Goal: Navigation & Orientation: Find specific page/section

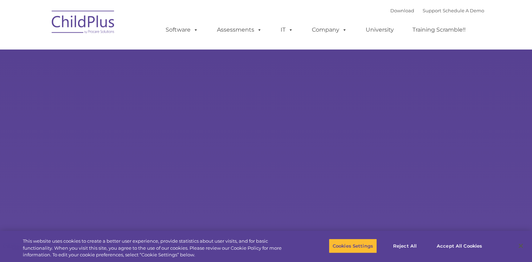
select select "MEDIUM"
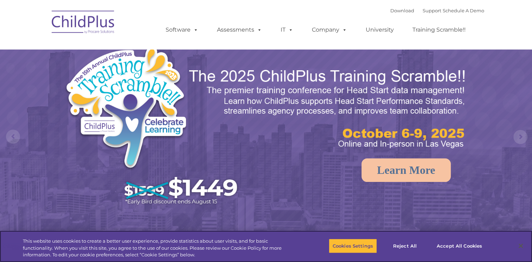
click at [96, 86] on img at bounding box center [153, 127] width 179 height 165
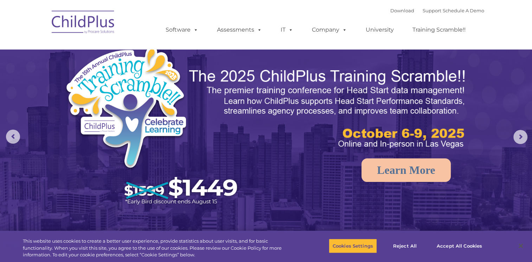
drag, startPoint x: 0, startPoint y: 0, endPoint x: 96, endPoint y: 86, distance: 128.5
click at [96, 86] on img at bounding box center [153, 127] width 179 height 165
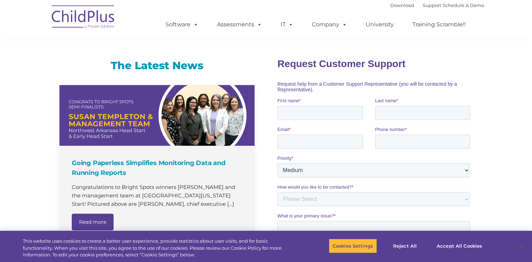
scroll to position [429, 0]
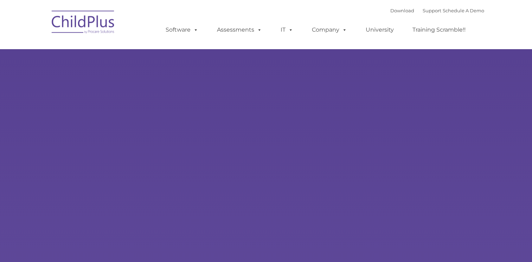
type input ""
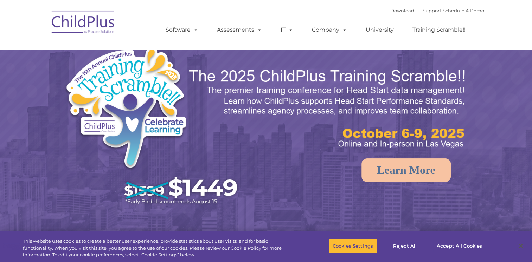
select select "MEDIUM"
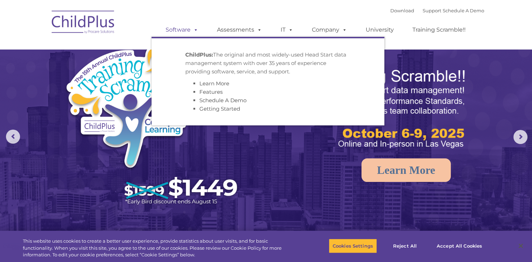
click at [198, 28] on span at bounding box center [195, 29] width 8 height 7
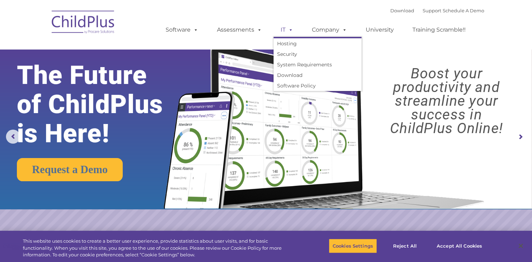
click at [282, 33] on link "IT" at bounding box center [287, 30] width 27 height 14
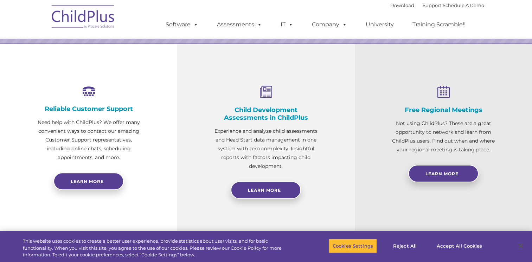
scroll to position [230, 0]
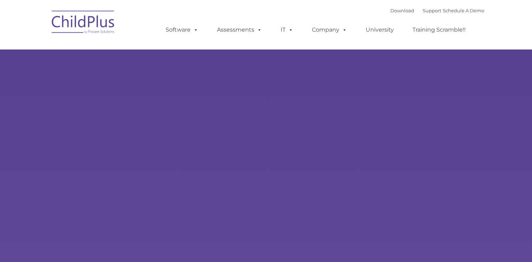
type input ""
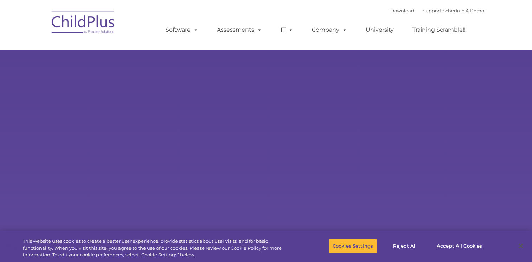
select select "MEDIUM"
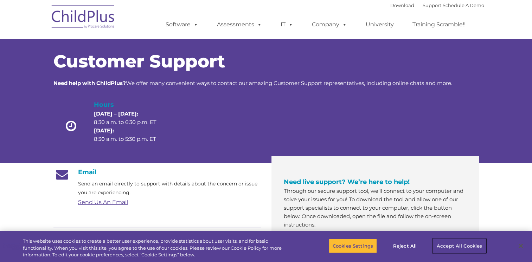
click at [457, 245] on button "Accept All Cookies" at bounding box center [459, 246] width 53 height 15
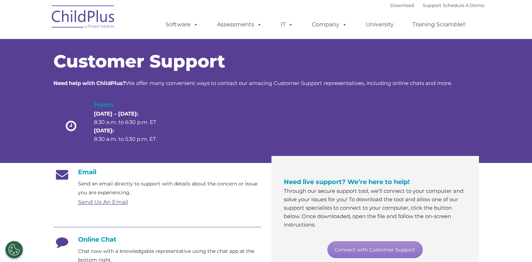
click at [89, 19] on img at bounding box center [83, 17] width 70 height 35
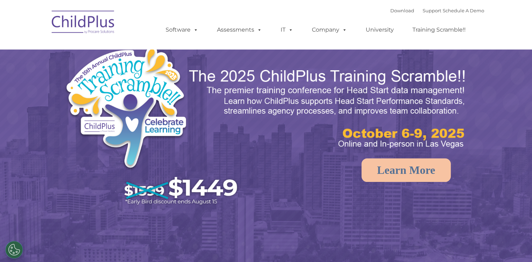
select select "MEDIUM"
